Goal: Task Accomplishment & Management: Manage account settings

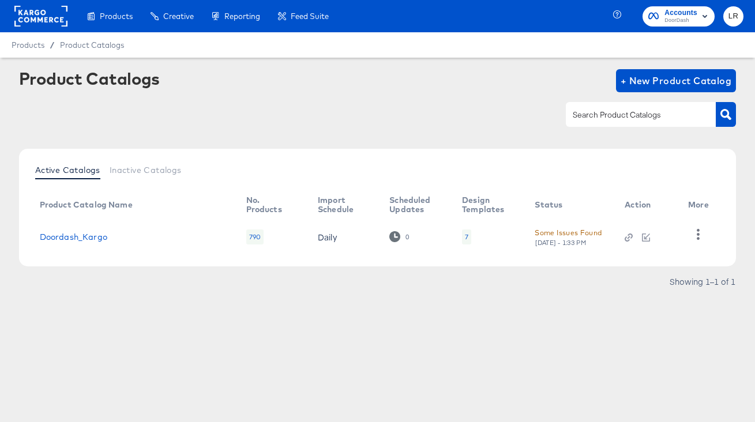
click at [9, 6] on div "Products Products Product Catalogs Enhance Your Product Catalog, Map Them to Pu…" at bounding box center [168, 16] width 337 height 32
click at [27, 10] on rect at bounding box center [40, 16] width 53 height 21
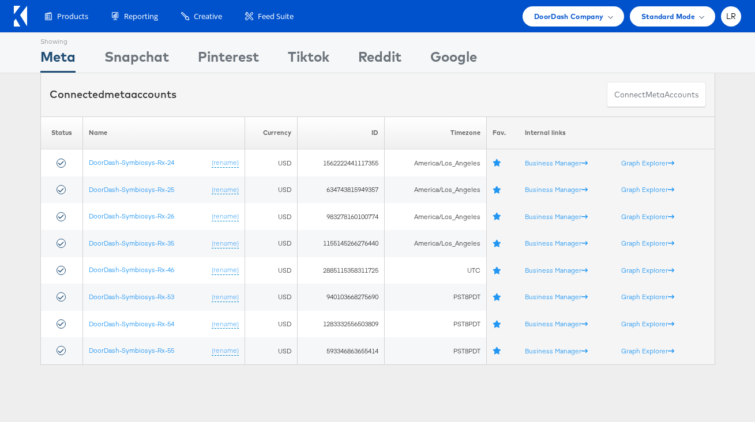
click at [743, 14] on div "Products Product Catalogs Enhance Your Product Catalog, Map Them to Publishers,…" at bounding box center [377, 16] width 755 height 32
click at [590, 12] on span "DoorDash Company" at bounding box center [569, 16] width 70 height 12
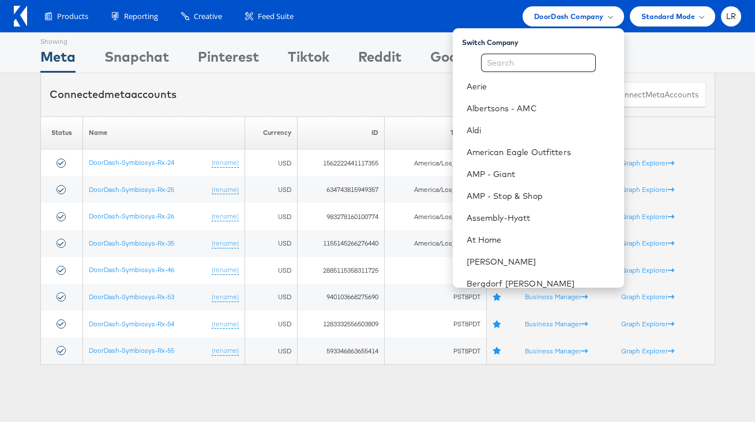
click at [552, 52] on div "Switch Company Aerie Albertsons - AMC Aldi American Eagle Outfitters AMP - Gian…" at bounding box center [538, 157] width 171 height 259
click at [537, 64] on input "text" at bounding box center [538, 63] width 115 height 18
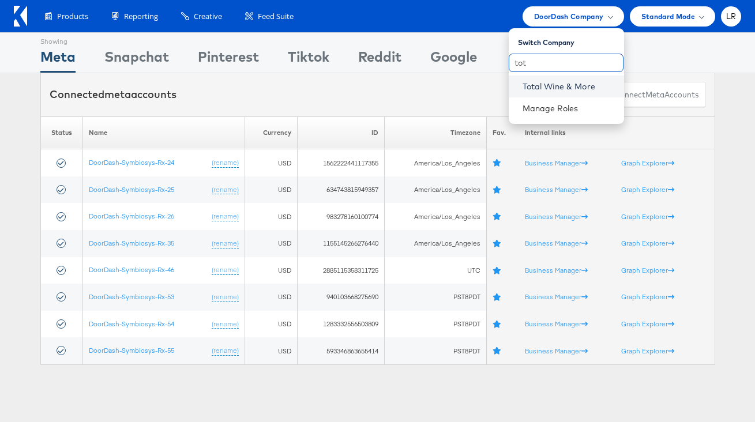
type input "tot"
click at [539, 86] on link "Total Wine & More" at bounding box center [568, 87] width 92 height 12
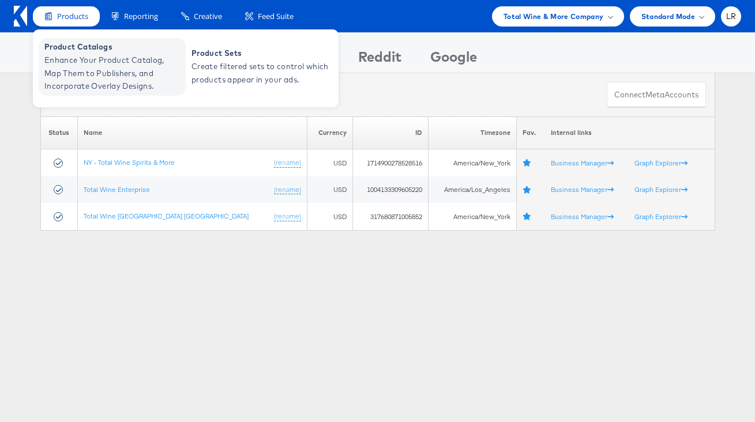
click at [94, 61] on span "Enhance Your Product Catalog, Map Them to Publishers, and Incorporate Overlay D…" at bounding box center [113, 73] width 138 height 39
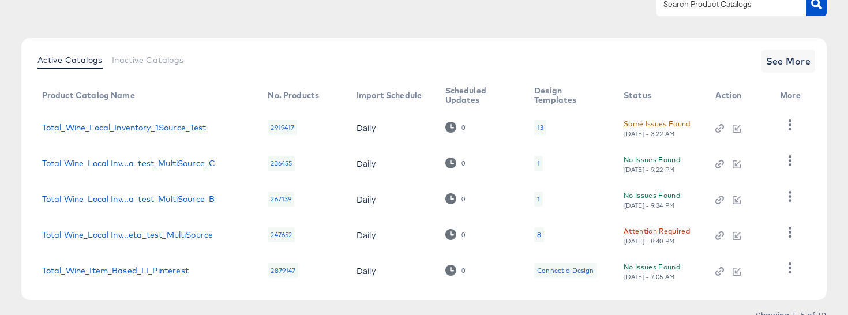
scroll to position [123, 0]
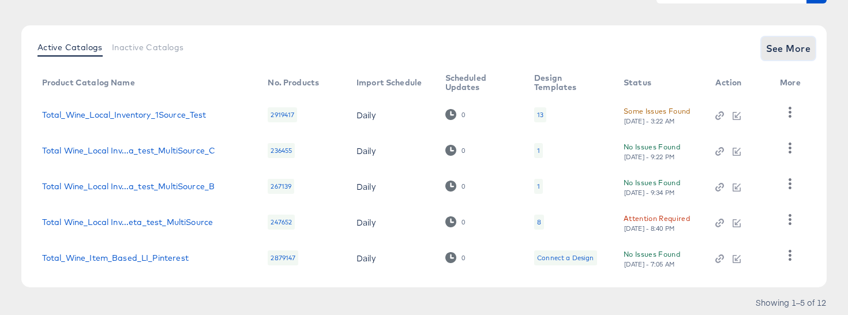
click at [754, 52] on span "See More" at bounding box center [788, 48] width 45 height 16
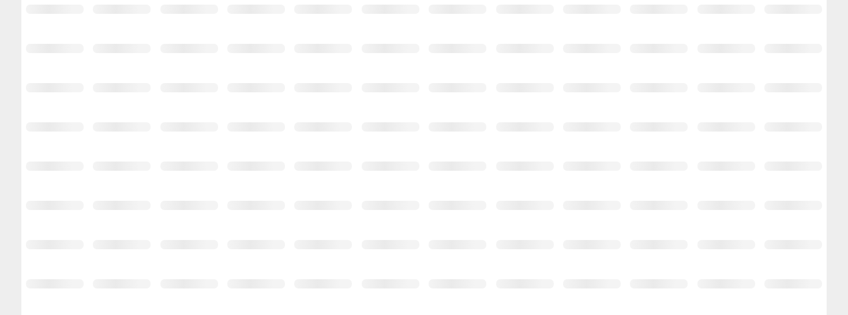
scroll to position [347, 0]
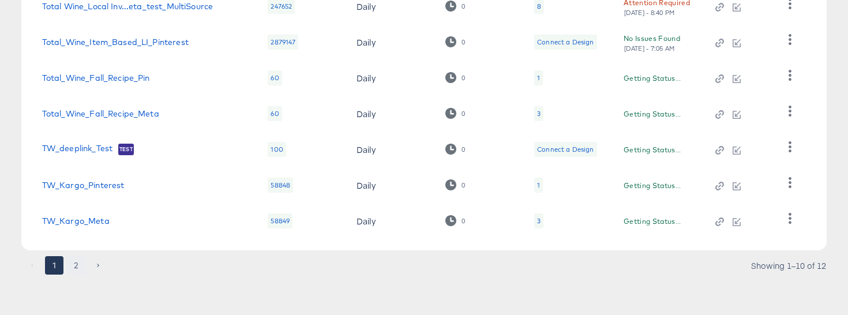
click at [78, 263] on button "2" at bounding box center [76, 265] width 18 height 18
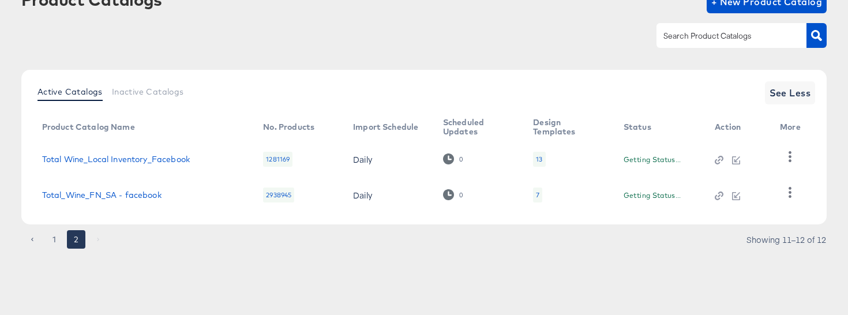
scroll to position [79, 0]
click at [155, 163] on link "Total Wine_Local Inventory_Facebook" at bounding box center [116, 159] width 148 height 9
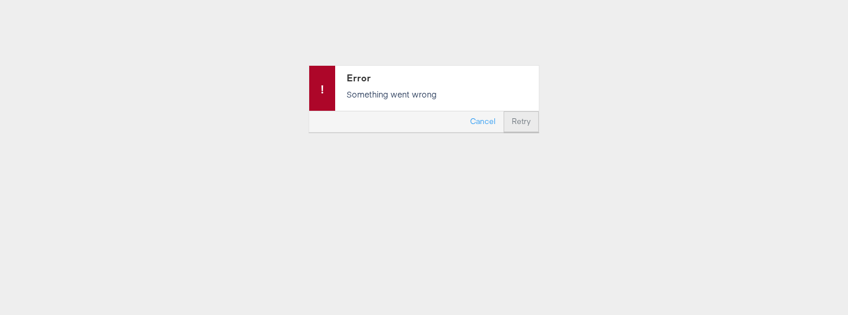
click at [530, 118] on button "Retry" at bounding box center [520, 121] width 35 height 21
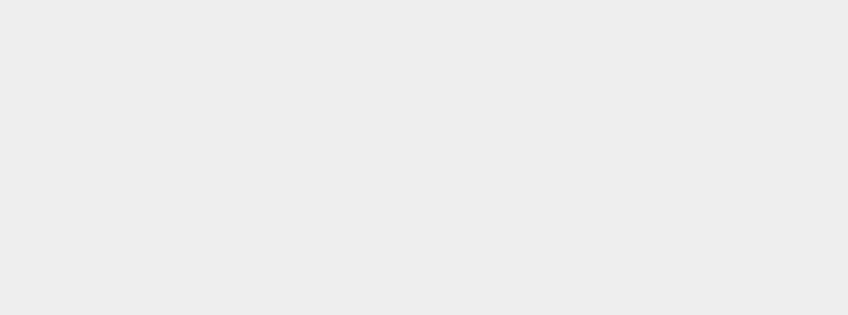
scroll to position [31, 0]
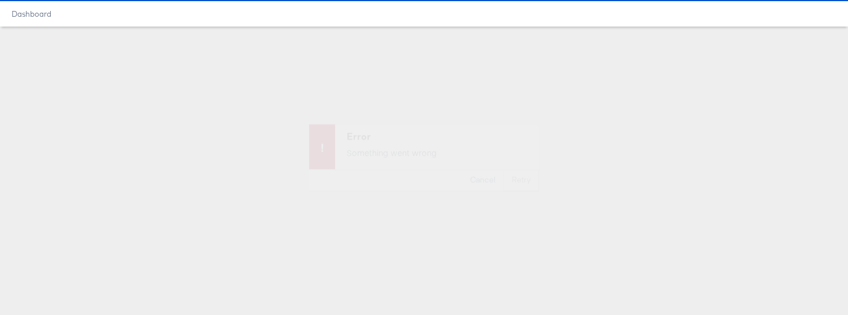
click at [470, 168] on button "Cancel" at bounding box center [483, 169] width 42 height 21
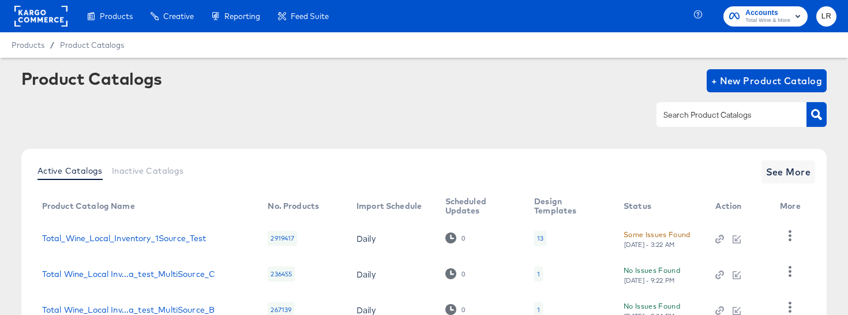
scroll to position [160, 0]
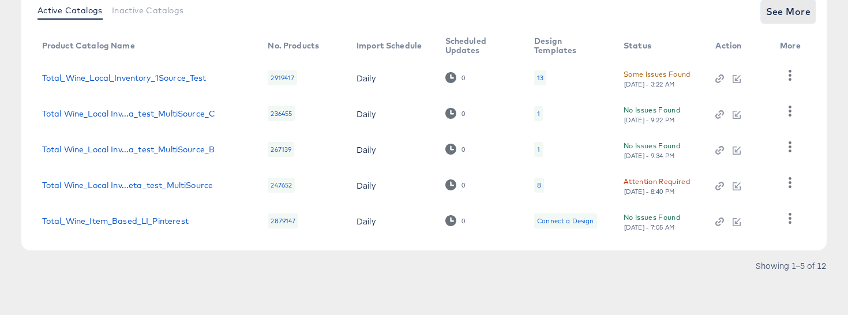
click at [776, 12] on span "See More" at bounding box center [788, 11] width 45 height 16
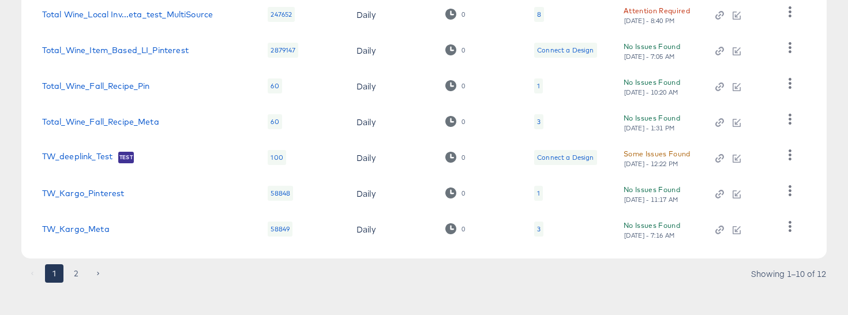
scroll to position [339, 0]
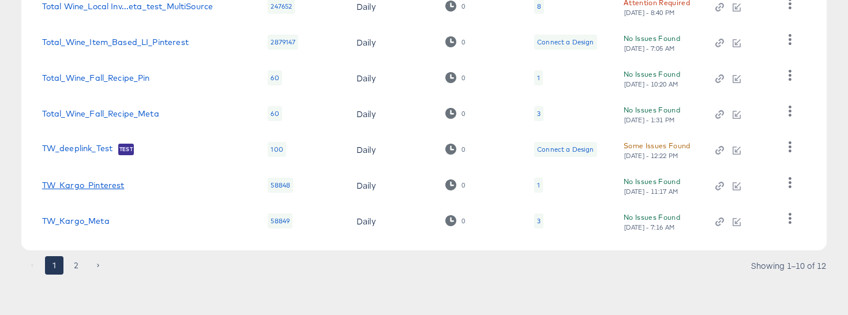
click at [97, 187] on link "TW_Kargo_Pinterest" at bounding box center [83, 184] width 82 height 9
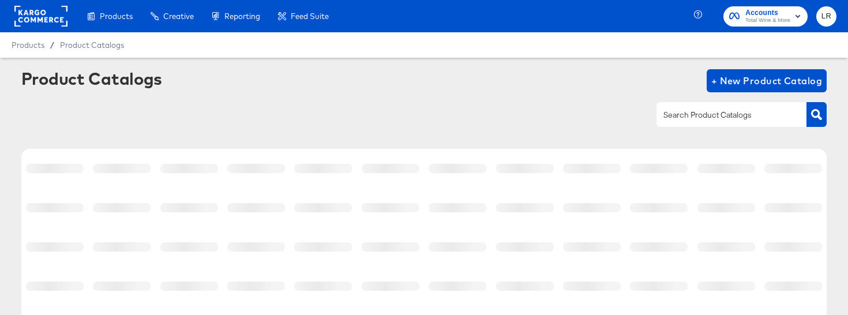
scroll to position [151, 0]
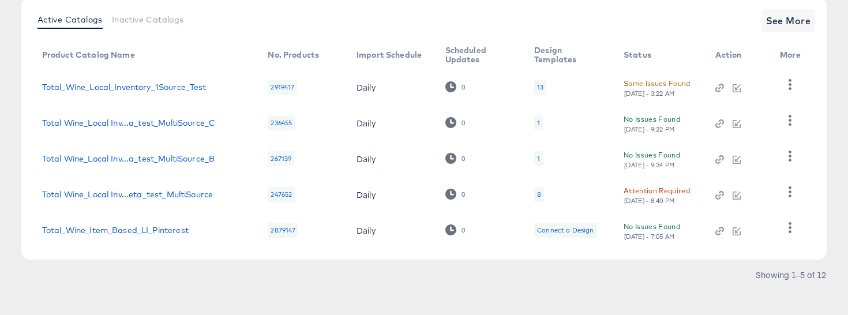
click at [775, 7] on div "Active Catalogs Inactive Catalogs See More Product Catalog Name No. Products Im…" at bounding box center [423, 129] width 805 height 262
click at [776, 21] on span "See More" at bounding box center [788, 21] width 45 height 16
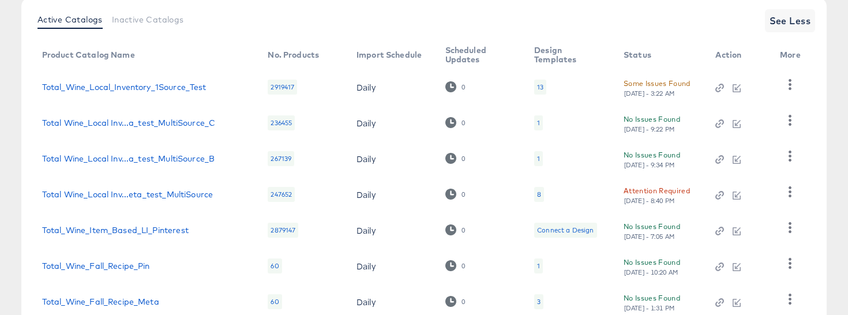
scroll to position [339, 0]
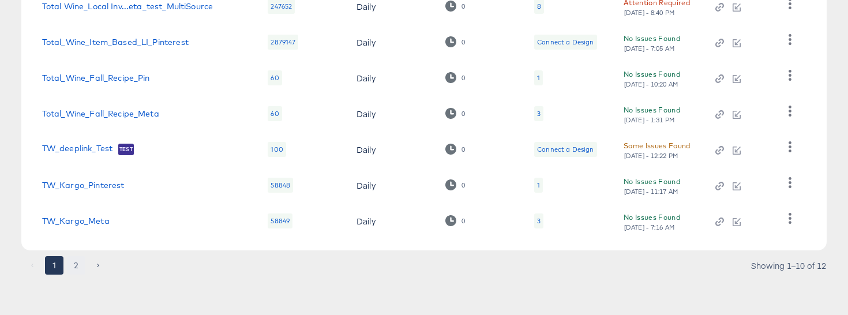
click at [72, 266] on button "2" at bounding box center [76, 265] width 18 height 18
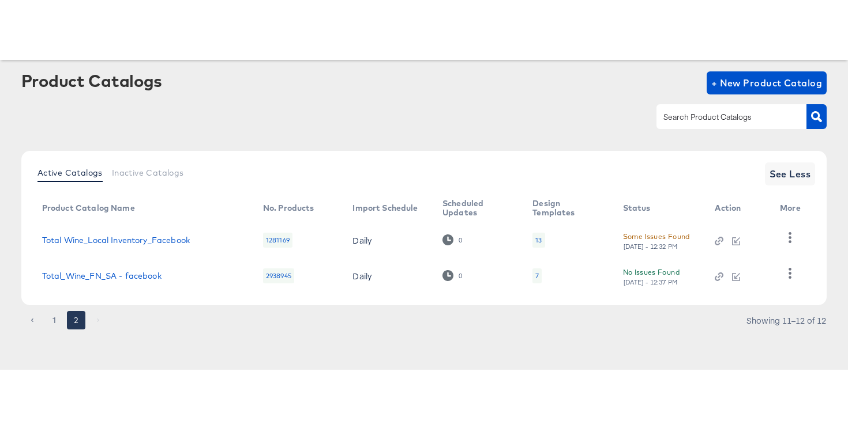
scroll to position [0, 0]
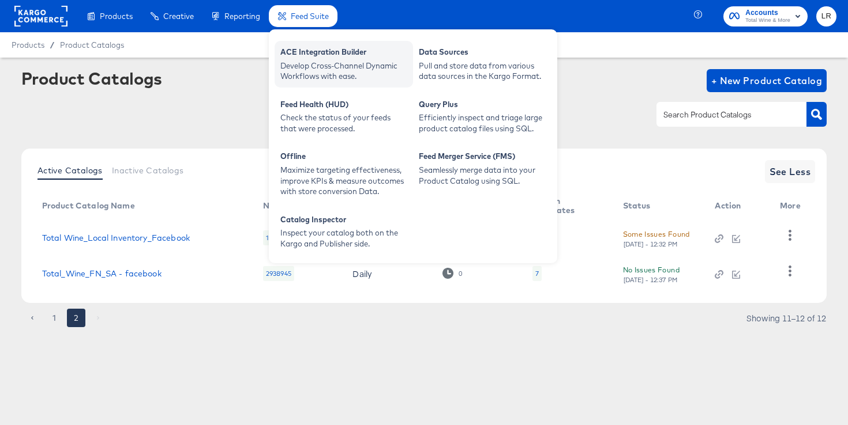
click at [304, 62] on div "Develop Cross-Channel Dynamic Workflows with ease." at bounding box center [343, 71] width 127 height 21
